Goal: Find contact information: Obtain details needed to contact an individual or organization

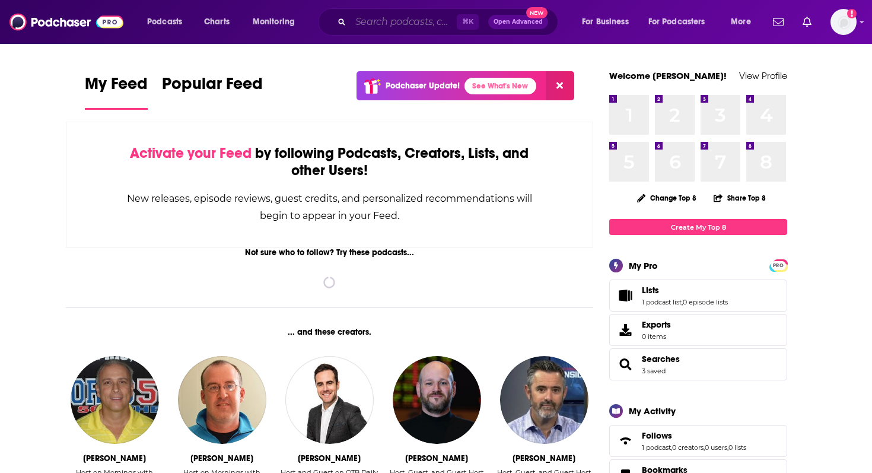
click at [371, 23] on input "Search podcasts, credits, & more..." at bounding box center [403, 21] width 106 height 19
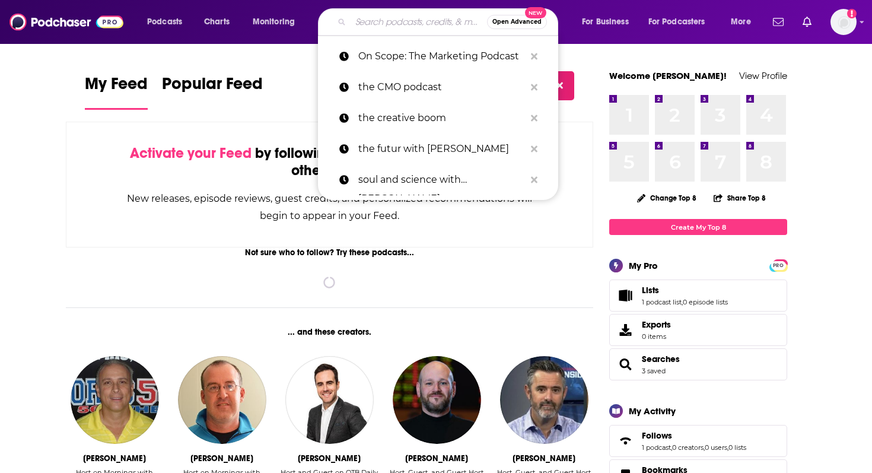
paste input "Tech Daily with [PERSON_NAME]"
type input "Tech Daily with [PERSON_NAME]"
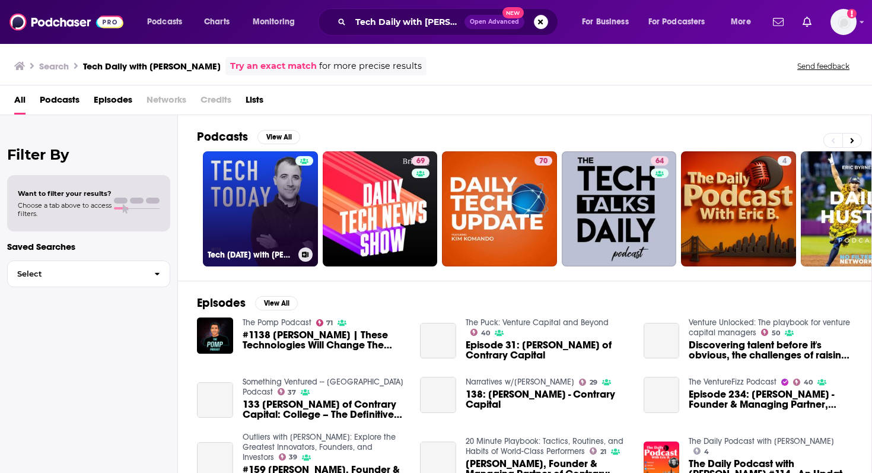
click at [270, 187] on link "Tech [DATE] with [PERSON_NAME]" at bounding box center [260, 208] width 115 height 115
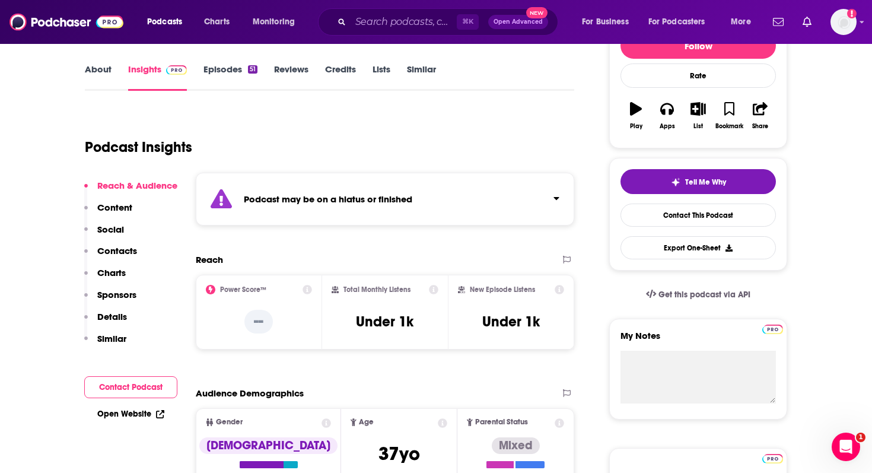
click at [122, 251] on p "Contacts" at bounding box center [117, 250] width 40 height 11
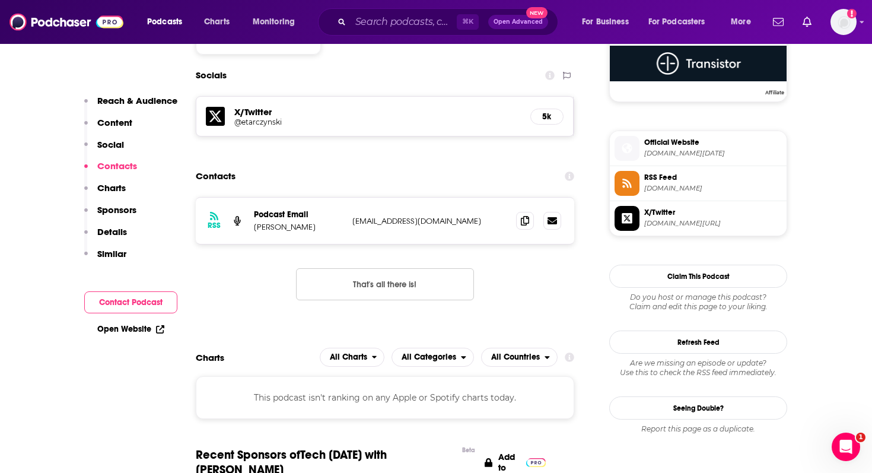
scroll to position [890, 0]
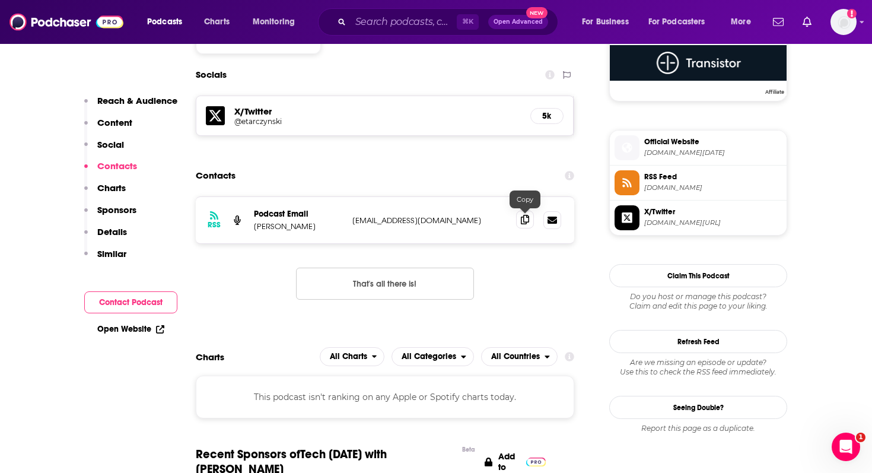
click at [525, 221] on icon at bounding box center [525, 219] width 8 height 9
